Goal: Information Seeking & Learning: Learn about a topic

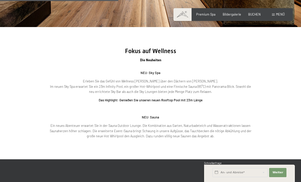
scroll to position [585, 0]
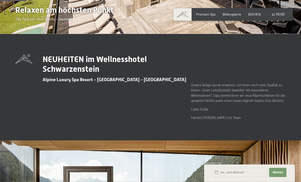
scroll to position [132, 0]
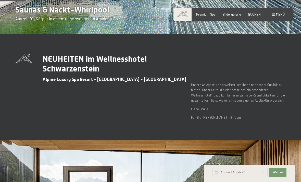
click at [278, 16] on span "Menü" at bounding box center [280, 14] width 9 height 4
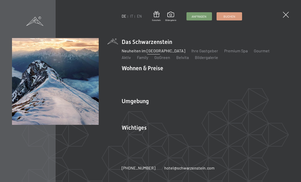
click at [166, 118] on link "Wanderbilder" at bounding box center [163, 116] width 24 height 5
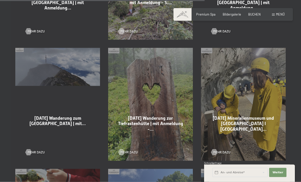
scroll to position [815, 0]
click at [58, 116] on span "29-08-2025 Wanderung zum Schönberg Gipfelkreuz | mit…" at bounding box center [58, 120] width 56 height 10
click at [43, 66] on div "29-08-2025 Wanderung zum Schönberg Gipfelkreuz | mit… Mehr dazu" at bounding box center [57, 104] width 93 height 121
click at [34, 148] on div "Mehr dazu" at bounding box center [58, 149] width 64 height 11
click at [34, 152] on span "Mehr dazu" at bounding box center [36, 152] width 17 height 5
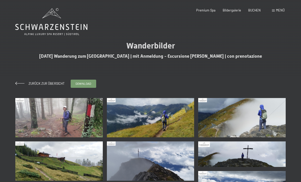
click at [272, 11] on span at bounding box center [273, 10] width 3 height 2
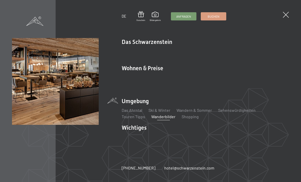
click at [162, 52] on link "Neuheiten im [GEOGRAPHIC_DATA]" at bounding box center [154, 50] width 64 height 5
